Goal: Task Accomplishment & Management: Manage account settings

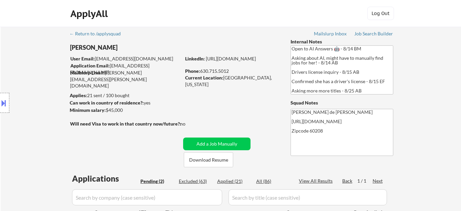
select select ""pending""
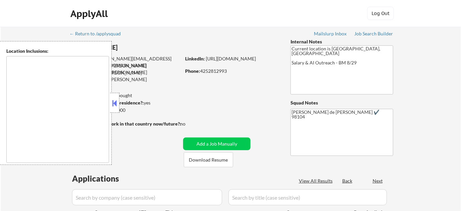
type textarea "Bend, OR [GEOGRAPHIC_DATA], [GEOGRAPHIC_DATA] [GEOGRAPHIC_DATA][PERSON_NAME], […"
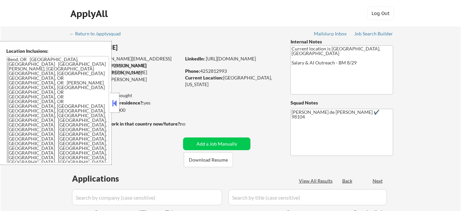
scroll to position [30, 0]
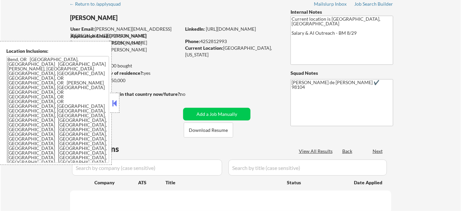
select select ""pending""
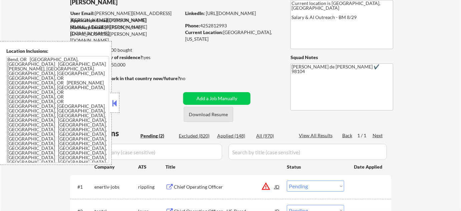
scroll to position [60, 0]
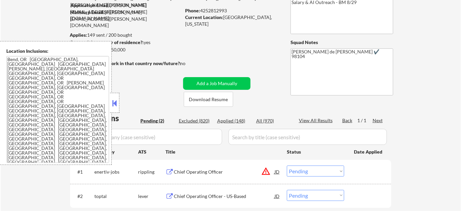
click at [115, 104] on button at bounding box center [114, 103] width 7 height 10
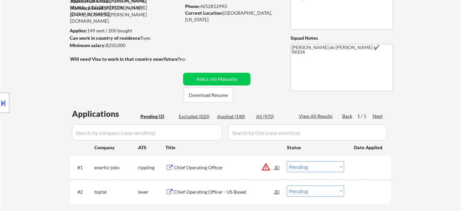
scroll to position [91, 0]
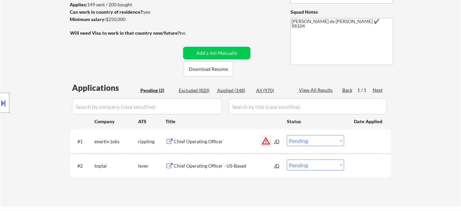
click at [267, 140] on button "warning_amber" at bounding box center [265, 140] width 9 height 9
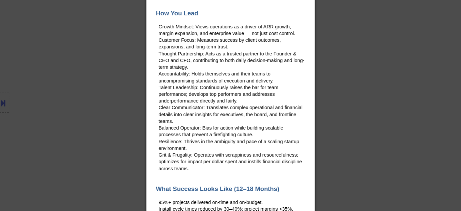
scroll to position [0, 0]
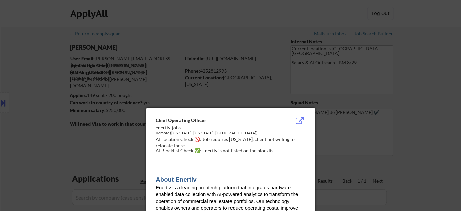
click at [83, 110] on div at bounding box center [230, 105] width 461 height 211
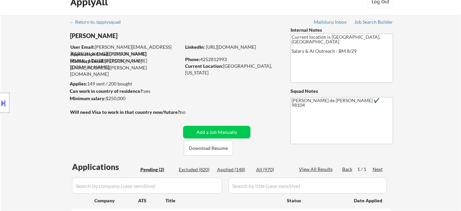
scroll to position [30, 0]
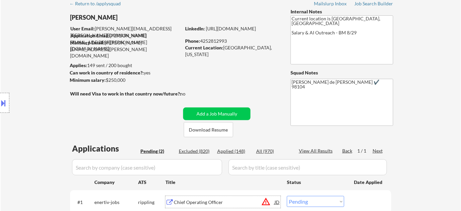
click at [205, 198] on div "Chief Operating Officer" at bounding box center [224, 202] width 101 height 12
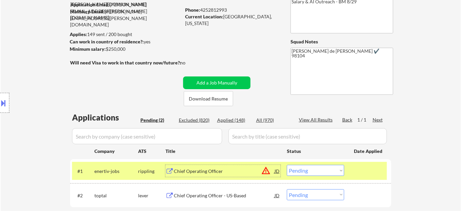
scroll to position [60, 0]
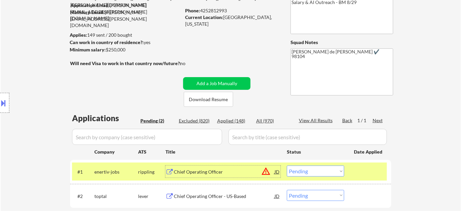
click at [219, 196] on div "Chief Operating Officer - US-Based" at bounding box center [224, 196] width 101 height 7
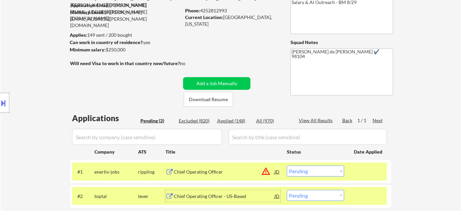
click at [317, 170] on select "Choose an option... Pending Applied Excluded (Questions) Excluded (Expired) Exc…" at bounding box center [315, 171] width 57 height 11
click at [287, 166] on select "Choose an option... Pending Applied Excluded (Questions) Excluded (Expired) Exc…" at bounding box center [315, 171] width 57 height 11
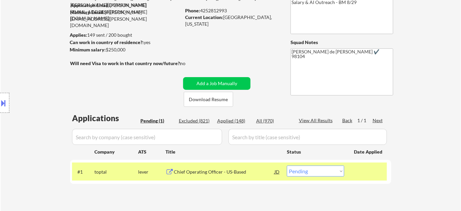
click at [314, 171] on select "Choose an option... Pending Applied Excluded (Questions) Excluded (Expired) Exc…" at bounding box center [315, 171] width 57 height 11
select select ""excluded""
click at [287, 166] on select "Choose an option... Pending Applied Excluded (Questions) Excluded (Expired) Exc…" at bounding box center [315, 171] width 57 height 11
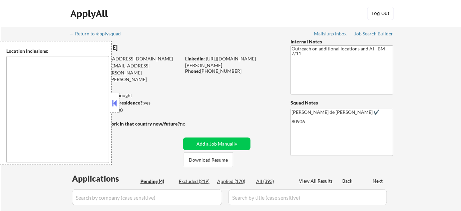
type textarea "Colorado Springs, CO Manitou Springs, CO Fountain, CO Security-Widefield, CO Ci…"
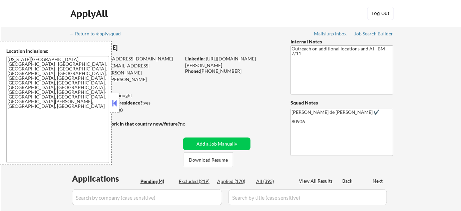
select select ""pending""
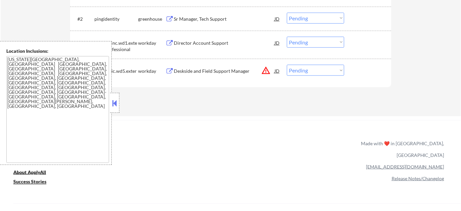
scroll to position [273, 0]
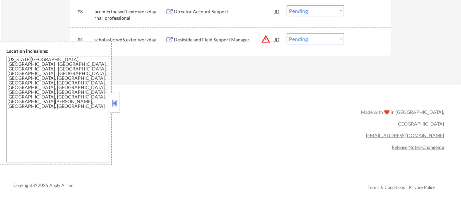
drag, startPoint x: 113, startPoint y: 101, endPoint x: 118, endPoint y: 101, distance: 5.0
click at [113, 101] on button at bounding box center [114, 103] width 7 height 10
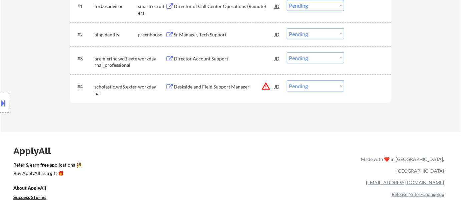
scroll to position [212, 0]
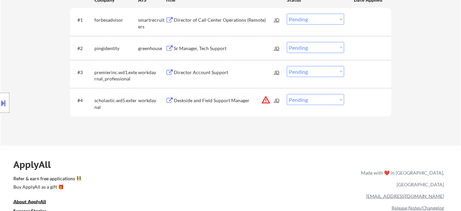
click at [266, 97] on button "warning_amber" at bounding box center [265, 99] width 9 height 9
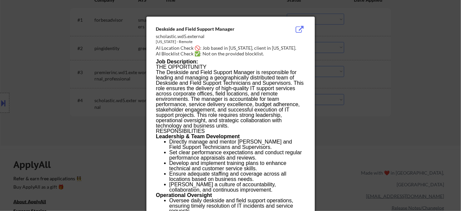
click at [393, 126] on div at bounding box center [230, 105] width 461 height 211
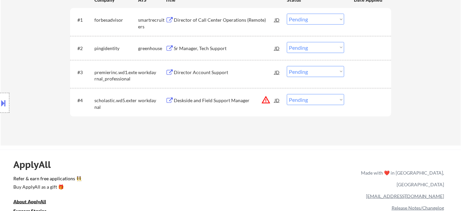
click at [326, 100] on select "Choose an option... Pending Applied Excluded (Questions) Excluded (Expired) Exc…" at bounding box center [315, 99] width 57 height 11
select select ""excluded__location_""
click at [287, 94] on select "Choose an option... Pending Applied Excluded (Questions) Excluded (Expired) Exc…" at bounding box center [315, 99] width 57 height 11
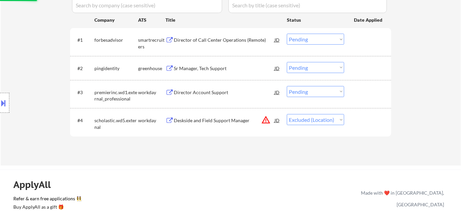
scroll to position [182, 0]
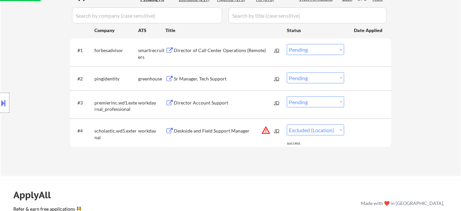
click at [214, 81] on div "Sr Manager, Tech Support" at bounding box center [224, 78] width 101 height 7
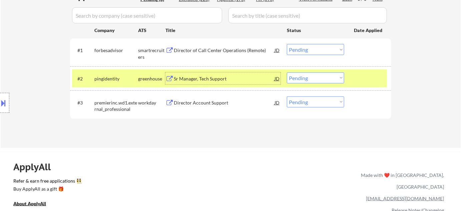
click at [323, 78] on select "Choose an option... Pending Applied Excluded (Questions) Excluded (Expired) Exc…" at bounding box center [315, 77] width 57 height 11
click at [287, 72] on select "Choose an option... Pending Applied Excluded (Questions) Excluded (Expired) Exc…" at bounding box center [315, 77] width 57 height 11
click at [211, 48] on div "Director of Call Center Operations (Remote)" at bounding box center [224, 50] width 101 height 7
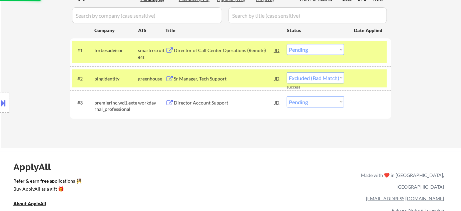
select select ""pending""
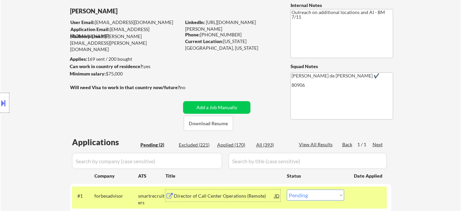
scroll to position [30, 0]
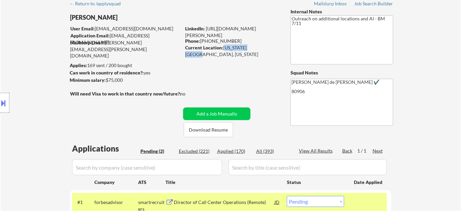
drag, startPoint x: 224, startPoint y: 47, endPoint x: 257, endPoint y: 48, distance: 33.1
click at [257, 48] on div "Current Location: Colorado Springs, Colorado" at bounding box center [232, 50] width 94 height 13
click at [242, 58] on div "← Return to /applysquad Mailslurp Inbox Job Search Builder Adam Hinrichsen User…" at bounding box center [230, 133] width 333 height 273
drag, startPoint x: 223, startPoint y: 45, endPoint x: 266, endPoint y: 49, distance: 43.2
click at [266, 49] on div "Current Location: Colorado Springs, Colorado" at bounding box center [232, 50] width 94 height 13
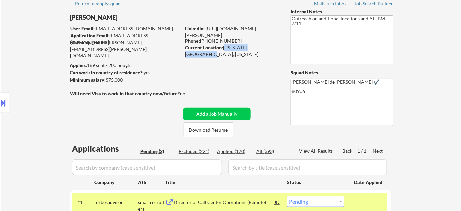
copy div "Colorado Springs, Co"
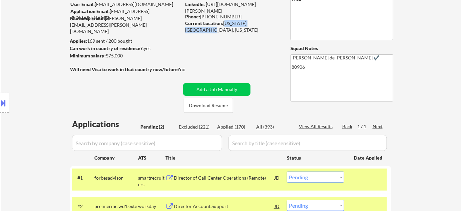
scroll to position [91, 0]
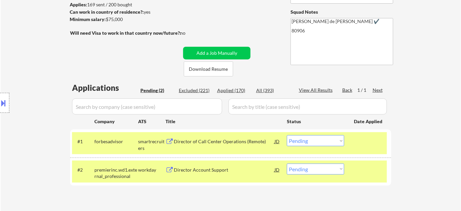
click at [325, 139] on select "Choose an option... Pending Applied Excluded (Questions) Excluded (Expired) Exc…" at bounding box center [315, 140] width 57 height 11
click at [287, 135] on select "Choose an option... Pending Applied Excluded (Questions) Excluded (Expired) Exc…" at bounding box center [315, 140] width 57 height 11
select select ""pending""
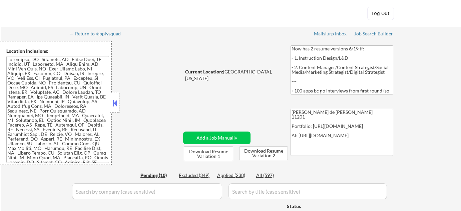
select select ""pending""
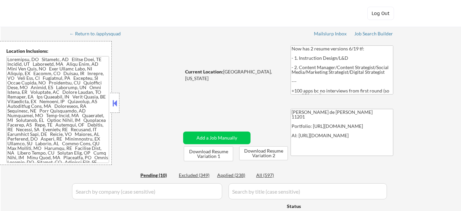
select select ""pending""
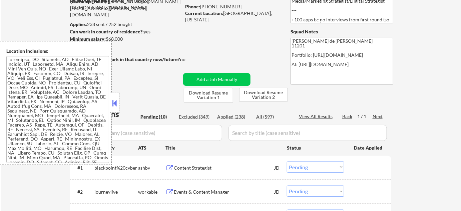
scroll to position [91, 0]
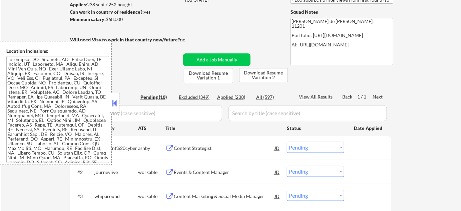
click at [117, 103] on button at bounding box center [114, 103] width 7 height 10
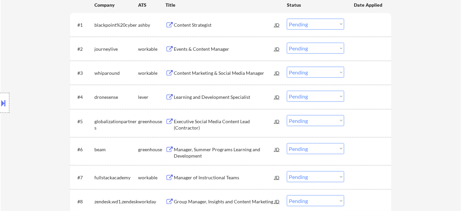
scroll to position [243, 0]
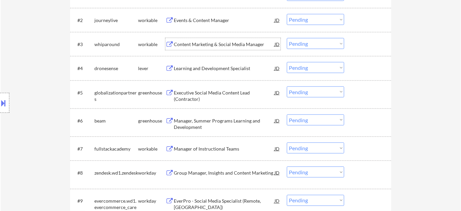
click at [209, 45] on div "Content Marketing & Social Media Manager" at bounding box center [224, 44] width 101 height 7
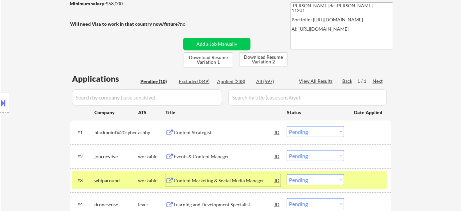
scroll to position [121, 0]
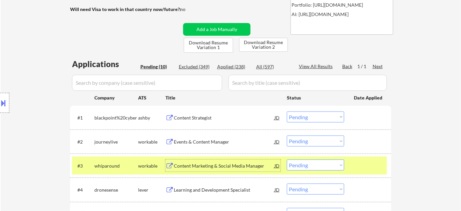
click at [302, 168] on select "Choose an option... Pending Applied Excluded (Questions) Excluded (Expired) Exc…" at bounding box center [315, 165] width 57 height 11
click at [287, 160] on select "Choose an option... Pending Applied Excluded (Questions) Excluded (Expired) Exc…" at bounding box center [315, 165] width 57 height 11
select select ""pending""
click at [190, 116] on div "Content Strategist" at bounding box center [224, 117] width 101 height 7
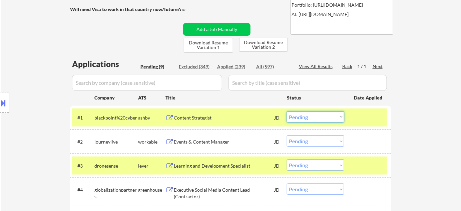
click at [321, 116] on select "Choose an option... Pending Applied Excluded (Questions) Excluded (Expired) Exc…" at bounding box center [315, 116] width 57 height 11
click at [287, 111] on select "Choose an option... Pending Applied Excluded (Questions) Excluded (Expired) Exc…" at bounding box center [315, 116] width 57 height 11
click at [216, 142] on div "Events & Content Manager" at bounding box center [224, 142] width 101 height 7
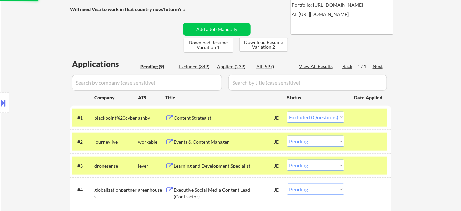
select select ""pending""
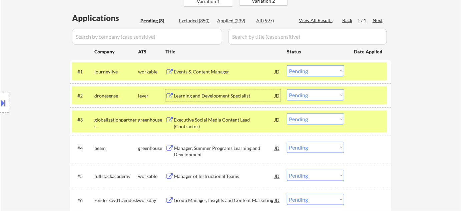
scroll to position [182, 0]
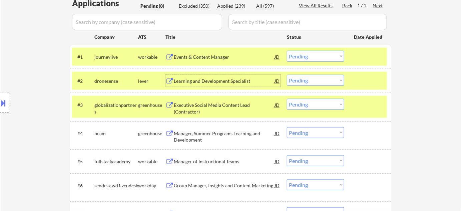
click at [188, 109] on div "Executive Social Media Content Lead (Contractor)" at bounding box center [224, 108] width 101 height 13
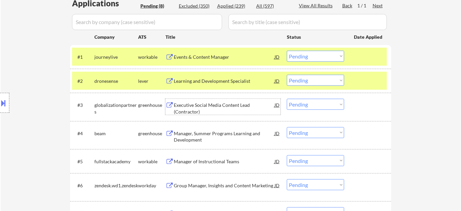
click at [305, 104] on select "Choose an option... Pending Applied Excluded (Questions) Excluded (Expired) Exc…" at bounding box center [315, 104] width 57 height 11
click at [287, 99] on select "Choose an option... Pending Applied Excluded (Questions) Excluded (Expired) Exc…" at bounding box center [315, 104] width 57 height 11
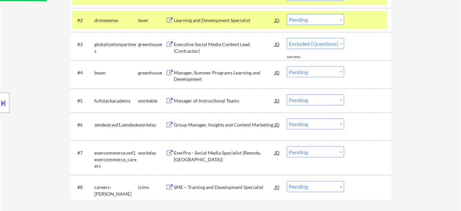
select select ""pending""
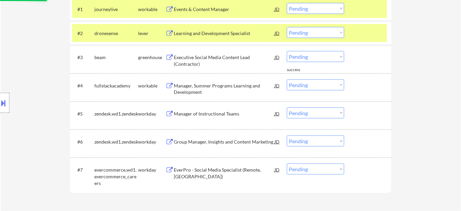
scroll to position [243, 0]
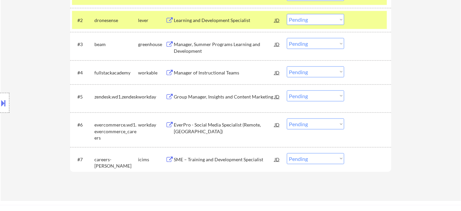
click at [214, 99] on div "Group Manager, Insights and Content Marketing" at bounding box center [224, 96] width 101 height 7
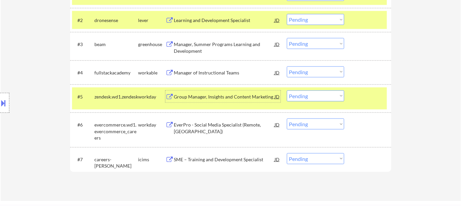
click at [303, 101] on div "#5 zendesk.wd1.zendesk workday Group Manager, Insights and Content Marketing JD…" at bounding box center [229, 98] width 315 height 22
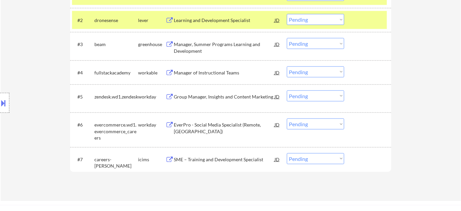
click at [315, 97] on select "Choose an option... Pending Applied Excluded (Questions) Excluded (Expired) Exc…" at bounding box center [315, 95] width 57 height 11
click at [287, 90] on select "Choose an option... Pending Applied Excluded (Questions) Excluded (Expired) Exc…" at bounding box center [315, 95] width 57 height 11
select select ""pending""
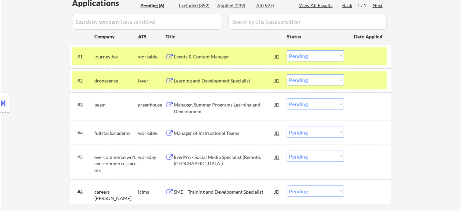
scroll to position [182, 0]
click at [211, 79] on div "Learning and Development Specialist" at bounding box center [224, 81] width 101 height 7
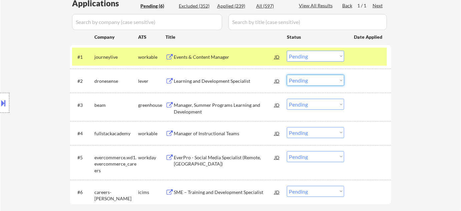
click at [306, 78] on select "Choose an option... Pending Applied Excluded (Questions) Excluded (Expired) Exc…" at bounding box center [315, 80] width 57 height 11
click at [287, 75] on select "Choose an option... Pending Applied Excluded (Questions) Excluded (Expired) Exc…" at bounding box center [315, 80] width 57 height 11
click at [195, 108] on div "Manager, Summer Programs Learning and Development" at bounding box center [224, 108] width 101 height 13
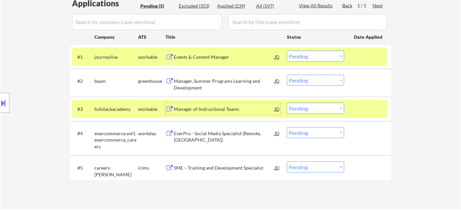
drag, startPoint x: 299, startPoint y: 80, endPoint x: 302, endPoint y: 84, distance: 4.6
click at [299, 80] on select "Choose an option... Pending Applied Excluded (Questions) Excluded (Expired) Exc…" at bounding box center [315, 80] width 57 height 11
click at [287, 75] on select "Choose an option... Pending Applied Excluded (Questions) Excluded (Expired) Exc…" at bounding box center [315, 80] width 57 height 11
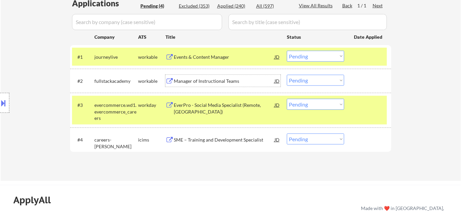
click at [198, 80] on div "Manager of Instructional Teams" at bounding box center [224, 81] width 101 height 7
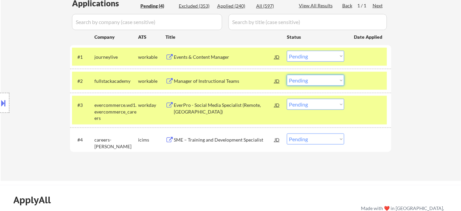
click at [306, 80] on select "Choose an option... Pending Applied Excluded (Questions) Excluded (Expired) Exc…" at bounding box center [315, 80] width 57 height 11
click at [287, 75] on select "Choose an option... Pending Applied Excluded (Questions) Excluded (Expired) Exc…" at bounding box center [315, 80] width 57 height 11
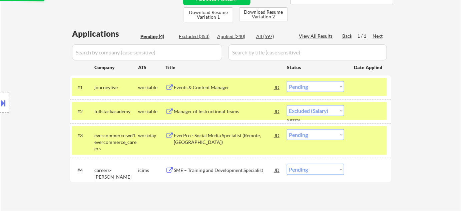
select select ""pending""
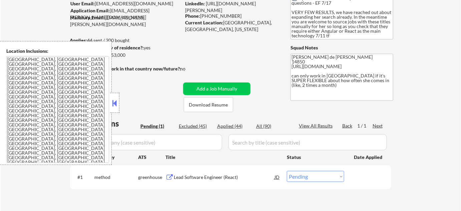
scroll to position [60, 0]
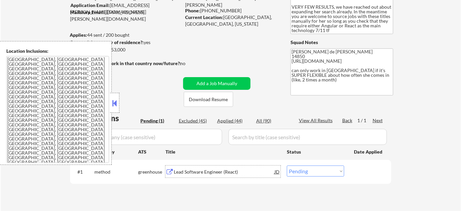
click at [184, 171] on div "Lead Software Engineer (React)" at bounding box center [224, 172] width 101 height 7
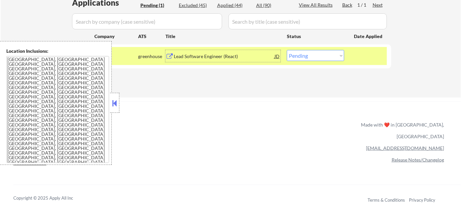
scroll to position [212, 0]
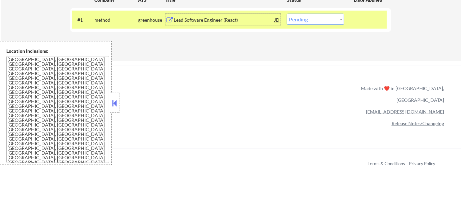
click at [319, 21] on select "Choose an option... Pending Applied Excluded (Questions) Excluded (Expired) Exc…" at bounding box center [315, 19] width 57 height 11
select select ""applied""
click at [287, 14] on select "Choose an option... Pending Applied Excluded (Questions) Excluded (Expired) Exc…" at bounding box center [315, 19] width 57 height 11
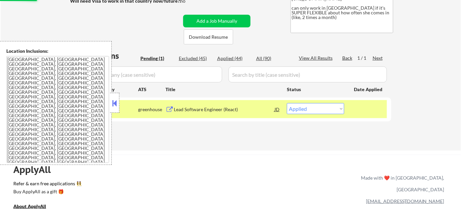
scroll to position [121, 0]
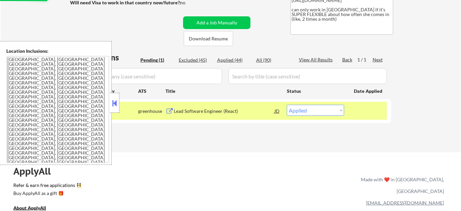
drag, startPoint x: 115, startPoint y: 101, endPoint x: 159, endPoint y: 101, distance: 44.1
click at [116, 101] on button at bounding box center [114, 103] width 7 height 10
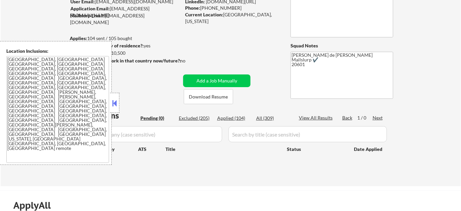
scroll to position [60, 0]
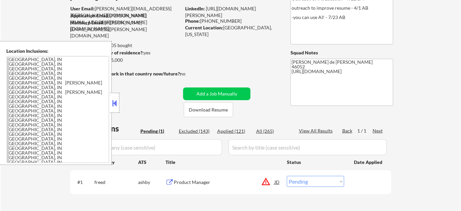
scroll to position [60, 0]
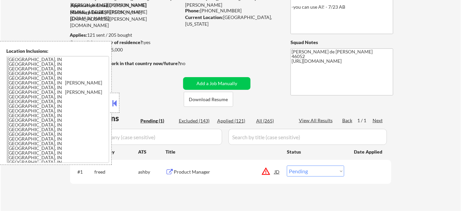
click at [114, 99] on button at bounding box center [114, 103] width 7 height 10
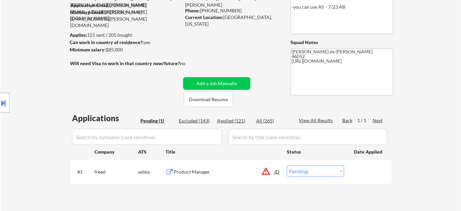
click at [201, 174] on div "Product Manager" at bounding box center [224, 172] width 101 height 7
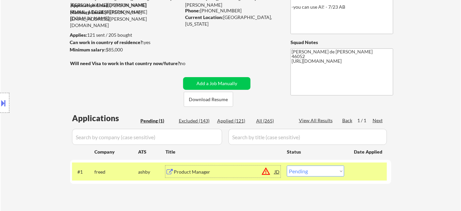
click at [313, 171] on select "Choose an option... Pending Applied Excluded (Questions) Excluded (Expired) Exc…" at bounding box center [315, 171] width 57 height 11
select select ""excluded__location_""
click at [287, 166] on select "Choose an option... Pending Applied Excluded (Questions) Excluded (Expired) Exc…" at bounding box center [315, 171] width 57 height 11
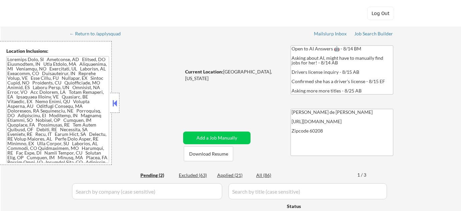
select select ""pending""
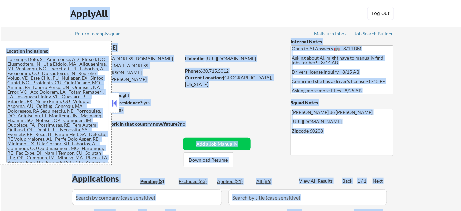
click at [49, 103] on textarea at bounding box center [57, 109] width 103 height 107
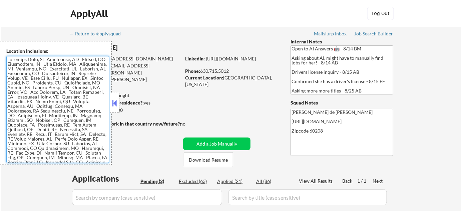
click at [54, 102] on textarea at bounding box center [57, 109] width 103 height 107
click at [115, 105] on button at bounding box center [114, 103] width 7 height 10
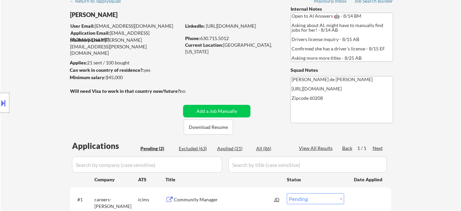
scroll to position [60, 0]
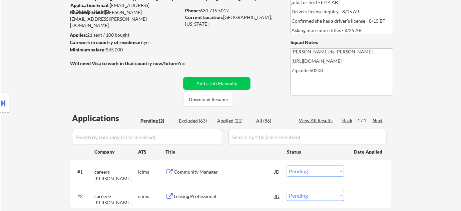
click at [227, 119] on div "Applied (21)" at bounding box center [233, 120] width 33 height 7
select select ""applied""
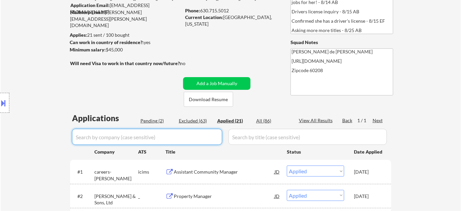
click at [203, 134] on input "input" at bounding box center [147, 137] width 150 height 16
type input "cushman"
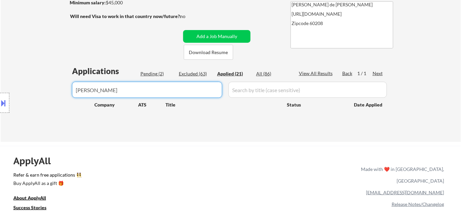
scroll to position [121, 0]
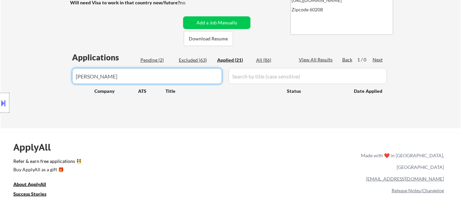
drag, startPoint x: 154, startPoint y: 77, endPoint x: 0, endPoint y: 89, distance: 154.4
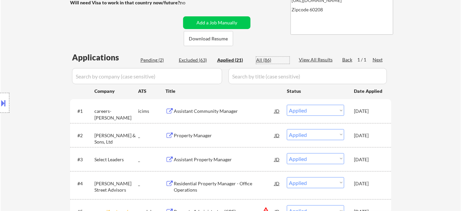
drag, startPoint x: 264, startPoint y: 57, endPoint x: 243, endPoint y: 99, distance: 46.6
click at [263, 57] on div "All (86)" at bounding box center [272, 60] width 33 height 7
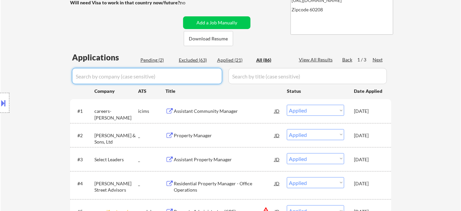
click at [169, 78] on input "input" at bounding box center [147, 76] width 150 height 16
type input "cushman"
select select ""excluded__other_""
select select ""excluded__bad_match_""
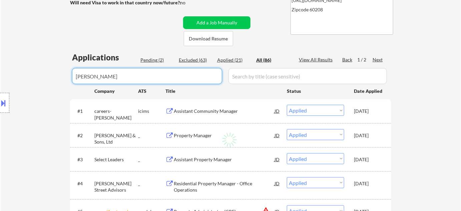
select select ""excluded__bad_match_""
select select ""excluded__expired_""
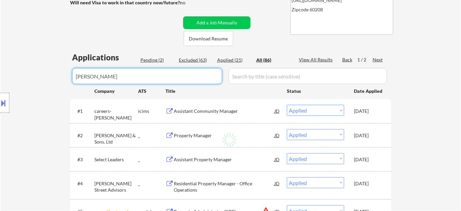
select select ""excluded__blocklist_""
select select ""excluded__expired_""
select select ""excluded__bad_match_""
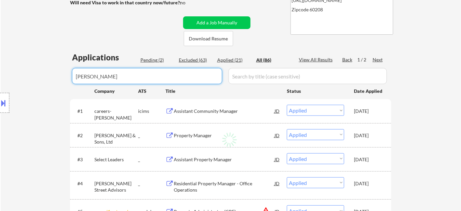
select select ""excluded__blocklist_""
select select ""excluded__expired_""
select select ""excluded__location_""
select select ""pending""
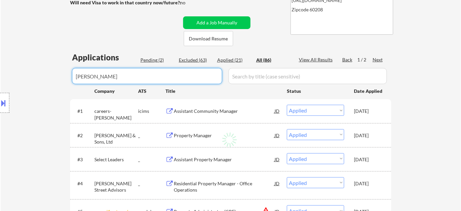
select select ""excluded__expired_""
select select ""excluded__bad_match_""
select select ""excluded__expired_""
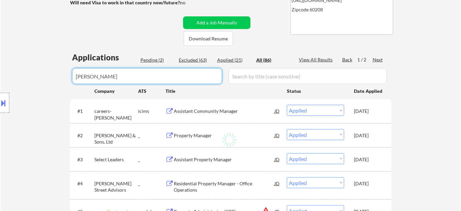
select select ""excluded__bad_match_""
select select ""excluded__blocklist_""
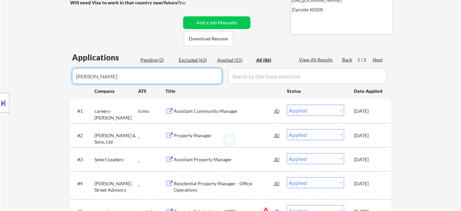
select select ""excluded__blocklist_""
select select ""pending""
select select ""excluded__bad_match_""
select select ""excluded__blocklist_""
select select ""excluded__bad_match_""
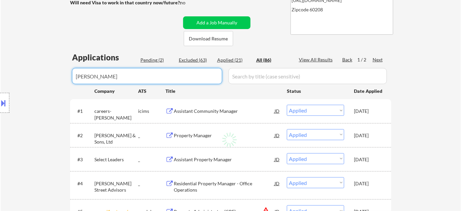
select select ""excluded__bad_match_""
select select ""excluded__location_""
select select ""excluded__bad_match_""
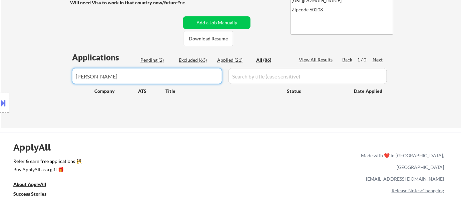
drag, startPoint x: 131, startPoint y: 81, endPoint x: 37, endPoint y: 73, distance: 94.4
select select ""applied""
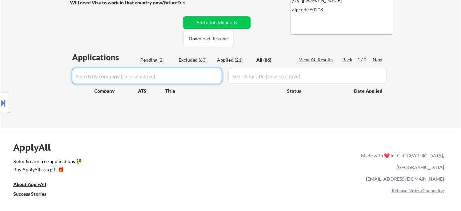
select select ""applied""
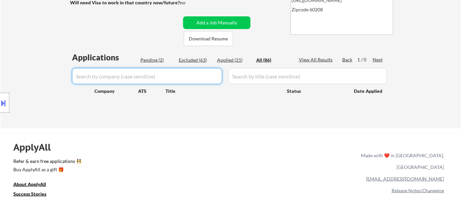
select select ""applied""
select select ""excluded__other_""
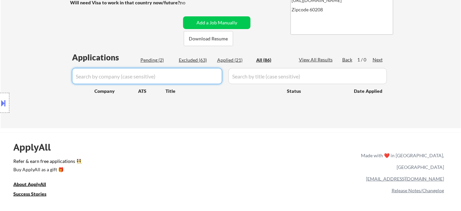
select select ""excluded__bad_match_""
select select ""excluded__location_""
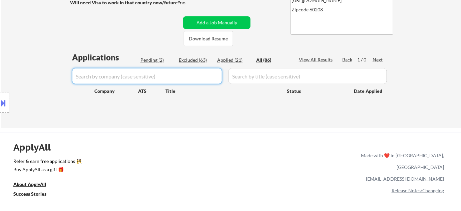
select select ""excluded__bad_match_""
select select ""excluded__blocklist_""
select select ""excluded__expired_""
select select ""excluded__bad_match_""
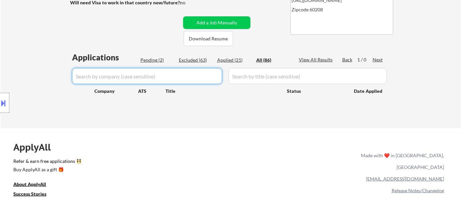
select select ""excluded__expired_""
select select ""excluded__location_""
select select ""excluded__bad_match_""
select select ""excluded__location_""
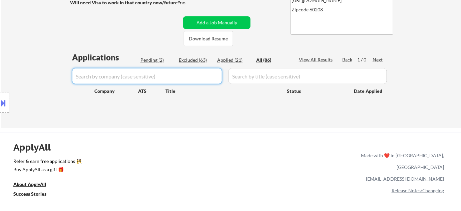
select select ""excluded__bad_match_""
select select ""excluded__blocklist_""
select select ""excluded__expired_""
select select ""excluded__location_""
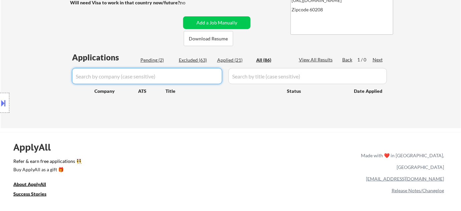
select select ""pending""
select select ""excluded__bad_match_""
select select ""excluded__expired_""
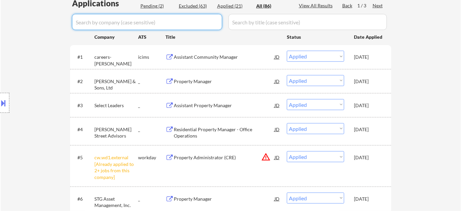
scroll to position [182, 0]
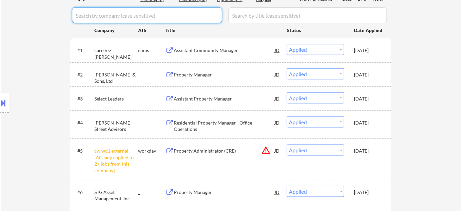
click at [203, 150] on div "Property Administrator (CRE)" at bounding box center [224, 151] width 101 height 7
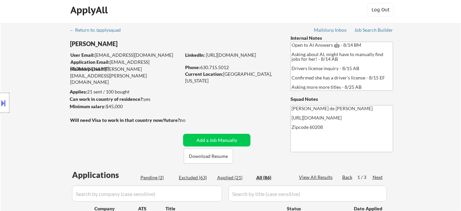
scroll to position [0, 0]
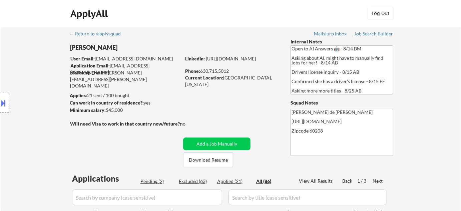
click at [158, 180] on div "Pending (2)" at bounding box center [157, 181] width 33 height 7
select select ""pending""
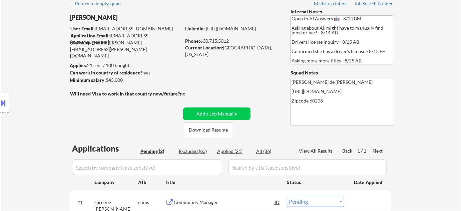
scroll to position [121, 0]
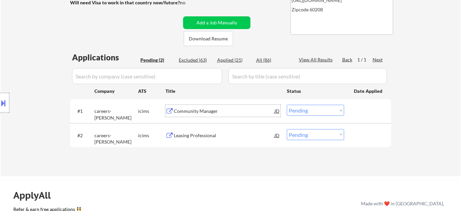
click at [197, 108] on div "Community Manager" at bounding box center [224, 111] width 101 height 7
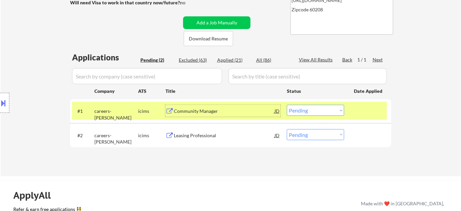
click at [302, 108] on select "Choose an option... Pending Applied Excluded (Questions) Excluded (Expired) Exc…" at bounding box center [315, 110] width 57 height 11
click at [287, 105] on select "Choose an option... Pending Applied Excluded (Questions) Excluded (Expired) Exc…" at bounding box center [315, 110] width 57 height 11
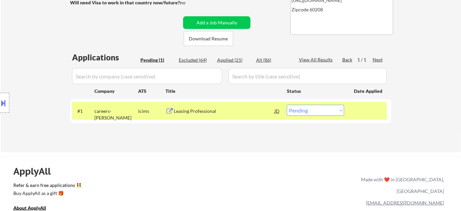
click at [326, 111] on select "Choose an option... Pending Applied Excluded (Questions) Excluded (Expired) Exc…" at bounding box center [315, 110] width 57 height 11
select select ""excluded__bad_match_""
click at [287, 105] on select "Choose an option... Pending Applied Excluded (Questions) Excluded (Expired) Exc…" at bounding box center [315, 110] width 57 height 11
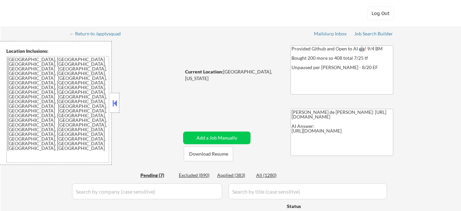
select select ""pending""
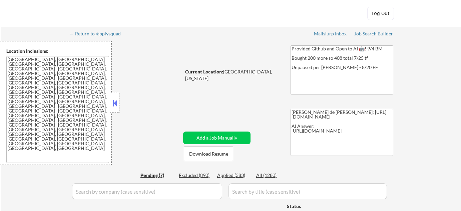
select select ""pending""
